Goal: Task Accomplishment & Management: Manage account settings

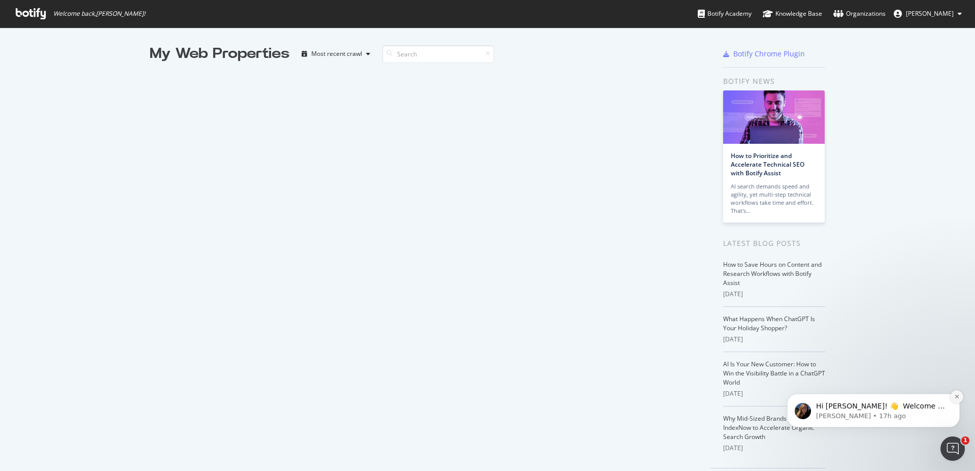
click at [954, 397] on icon "Dismiss notification" at bounding box center [957, 396] width 6 height 6
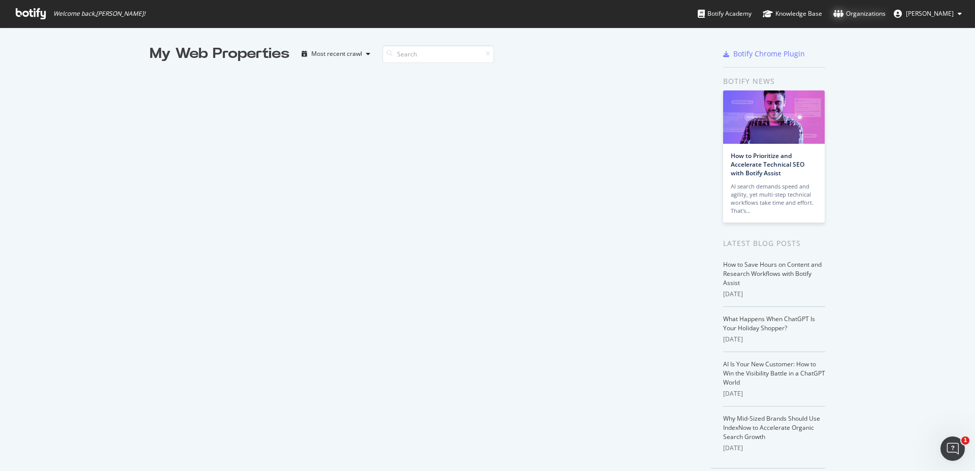
click at [873, 11] on div "Organizations" at bounding box center [859, 14] width 52 height 10
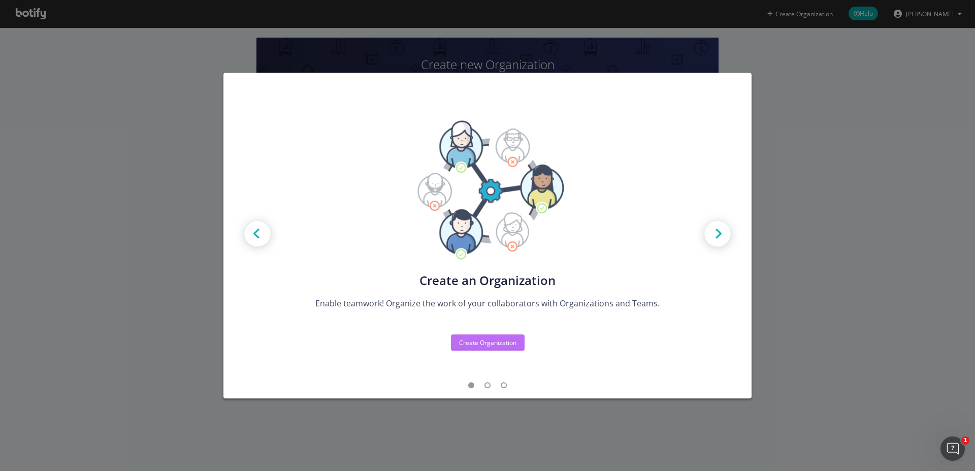
click at [488, 340] on div "Create Organization" at bounding box center [487, 342] width 57 height 9
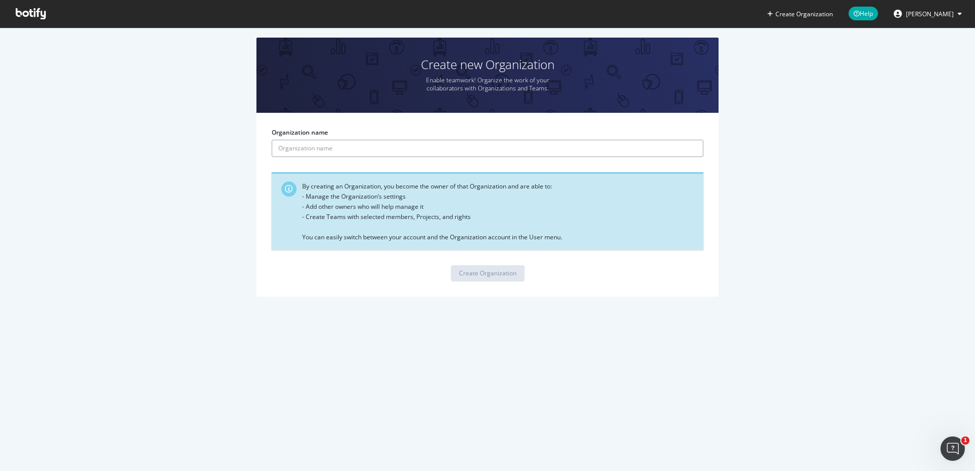
click at [345, 148] on input "Organization name" at bounding box center [488, 148] width 432 height 17
type input "Dyson [GEOGRAPHIC_DATA]"
click at [480, 277] on div "Create Organization" at bounding box center [487, 273] width 57 height 9
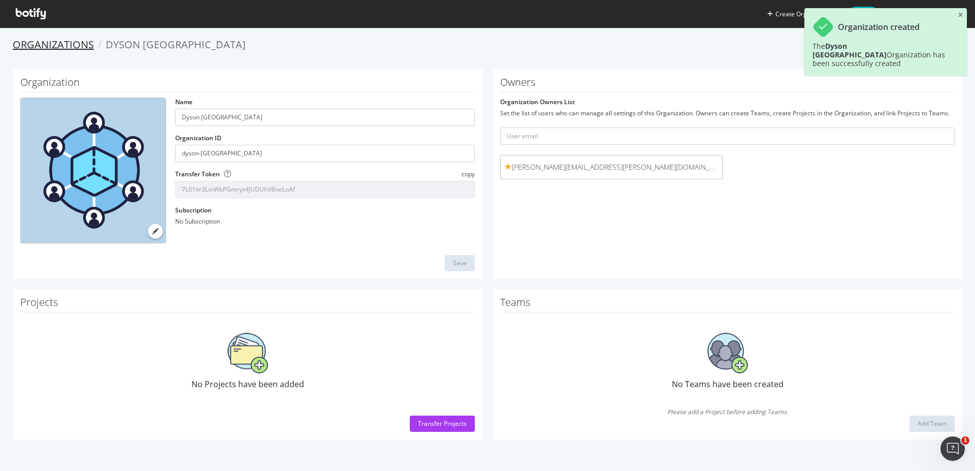
click at [69, 48] on link "Organizations" at bounding box center [53, 45] width 81 height 14
